Goal: Check status: Check status

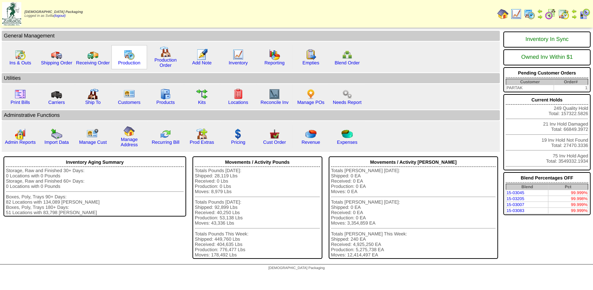
click at [124, 58] on img at bounding box center [129, 54] width 11 height 11
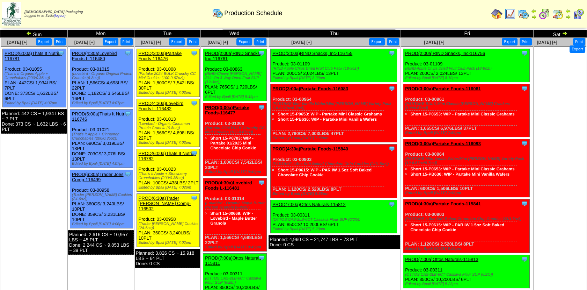
scroll to position [11, 0]
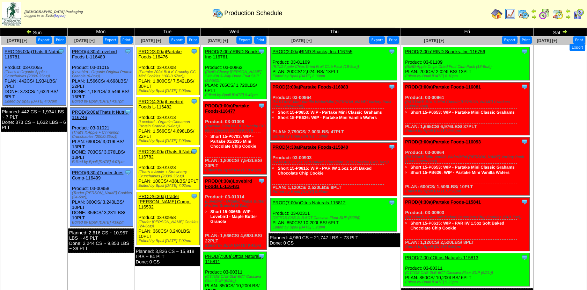
click at [232, 178] on link "PROD(4:30a)Lovebird Foods L-116481" at bounding box center [228, 183] width 47 height 10
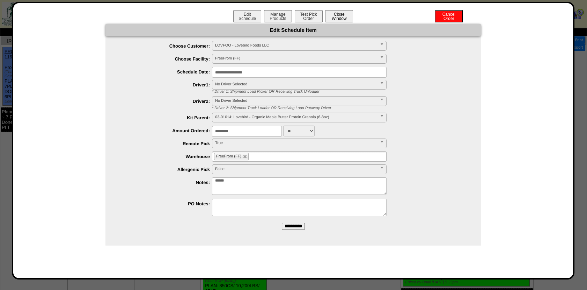
click at [337, 18] on button "Close Window" at bounding box center [339, 16] width 28 height 12
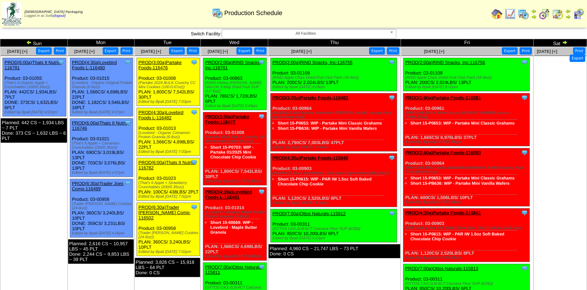
click at [541, 13] on img at bounding box center [544, 13] width 11 height 11
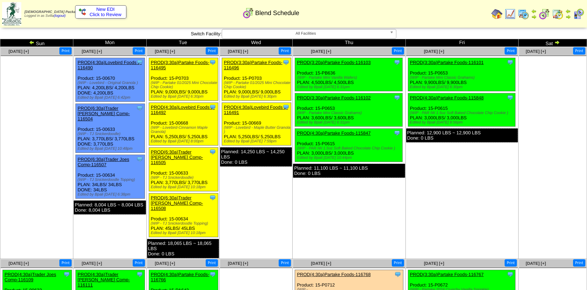
click at [194, 61] on link "PROD(3:30a)Partake Foods-116495" at bounding box center [180, 65] width 59 height 10
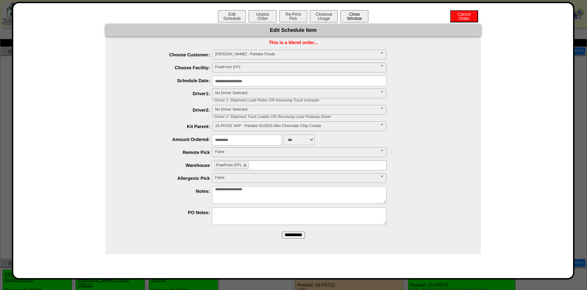
click at [359, 12] on button "Close Window" at bounding box center [355, 16] width 28 height 12
